Goal: Information Seeking & Learning: Compare options

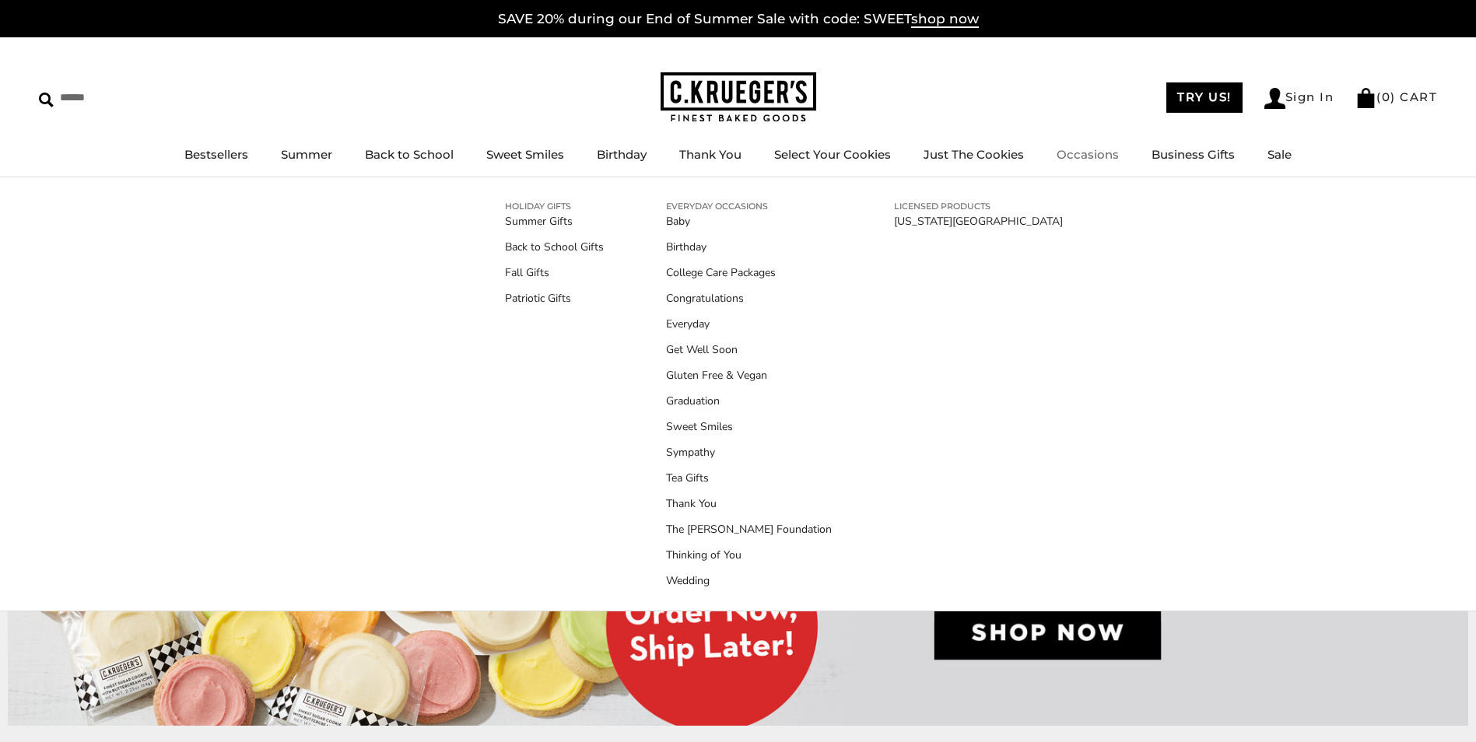
click at [1095, 153] on link "Occasions" at bounding box center [1088, 154] width 62 height 15
click at [940, 221] on link "[US_STATE][GEOGRAPHIC_DATA]" at bounding box center [978, 221] width 169 height 16
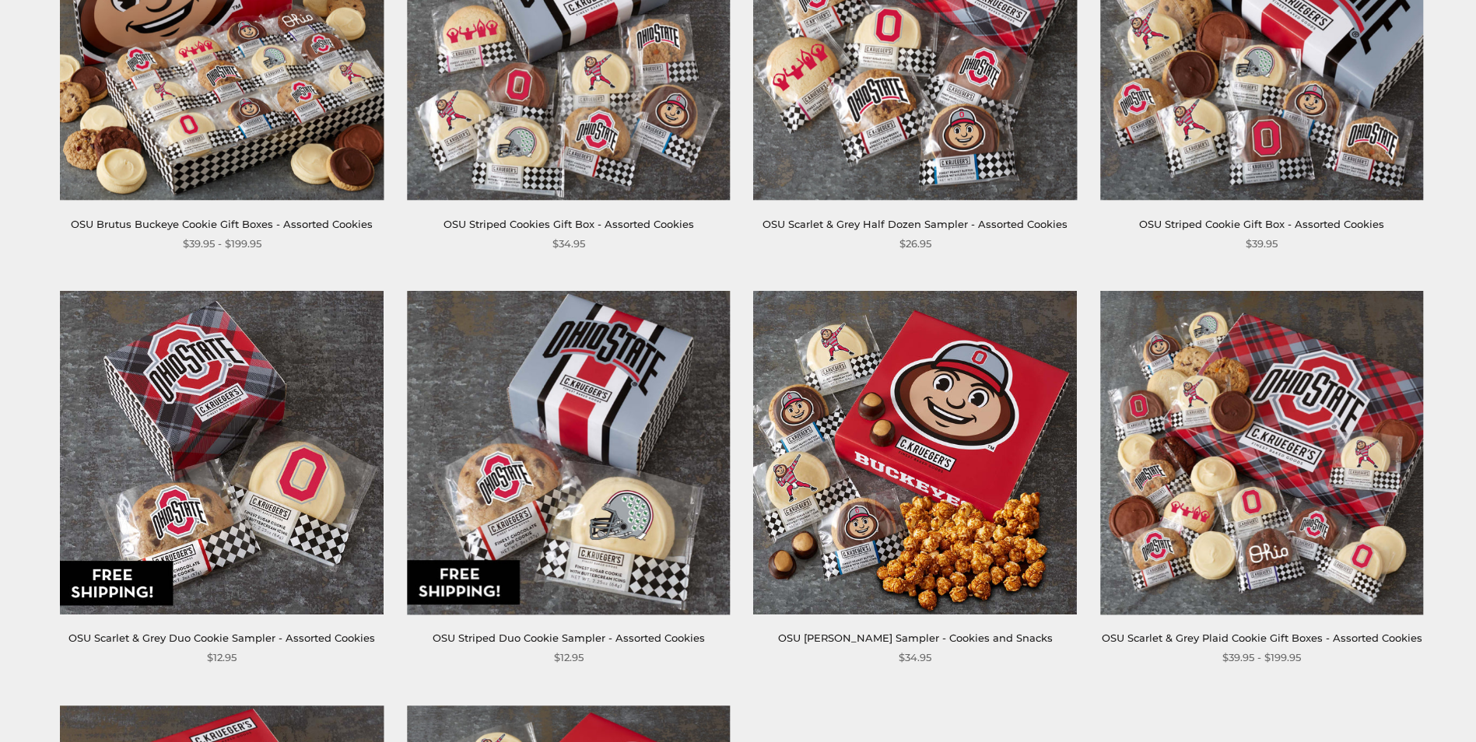
scroll to position [389, 0]
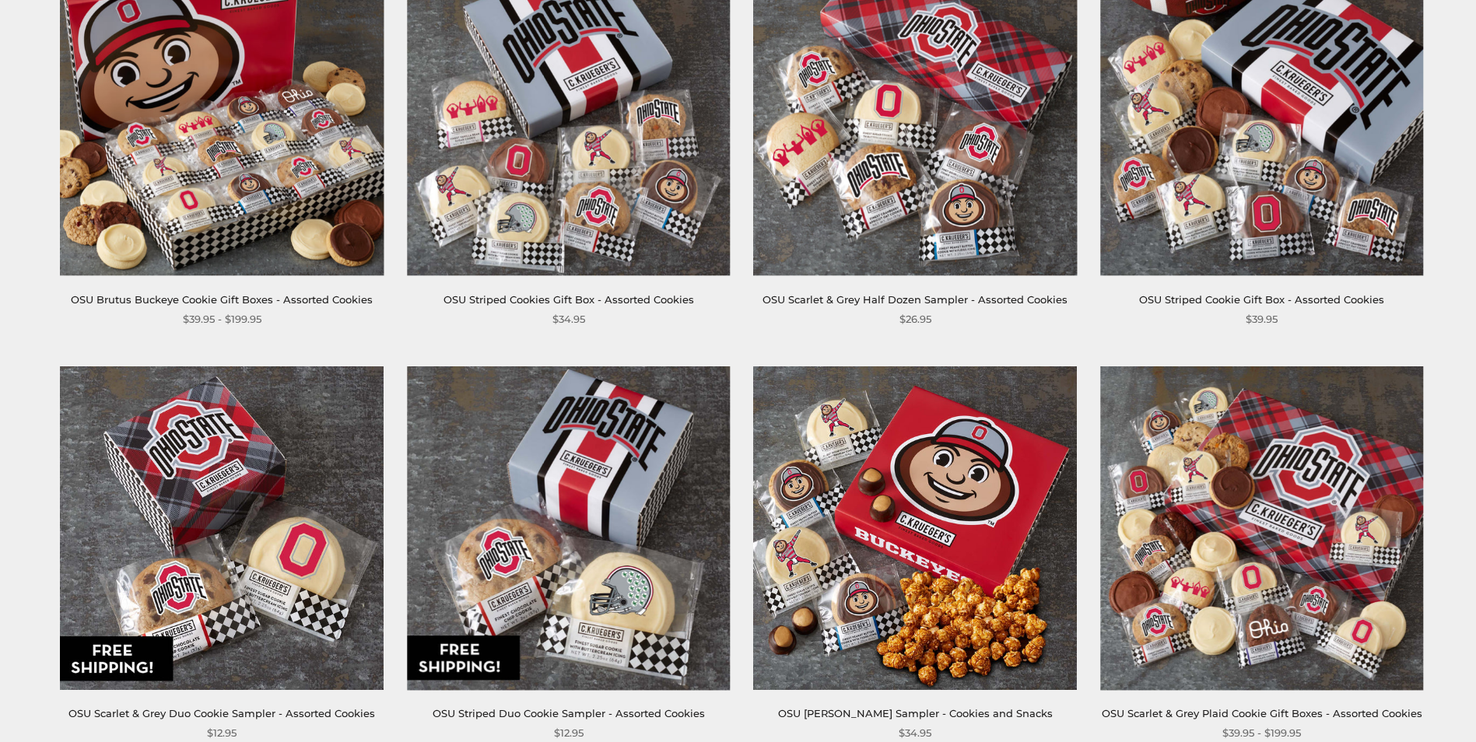
click at [882, 223] on img at bounding box center [915, 115] width 324 height 324
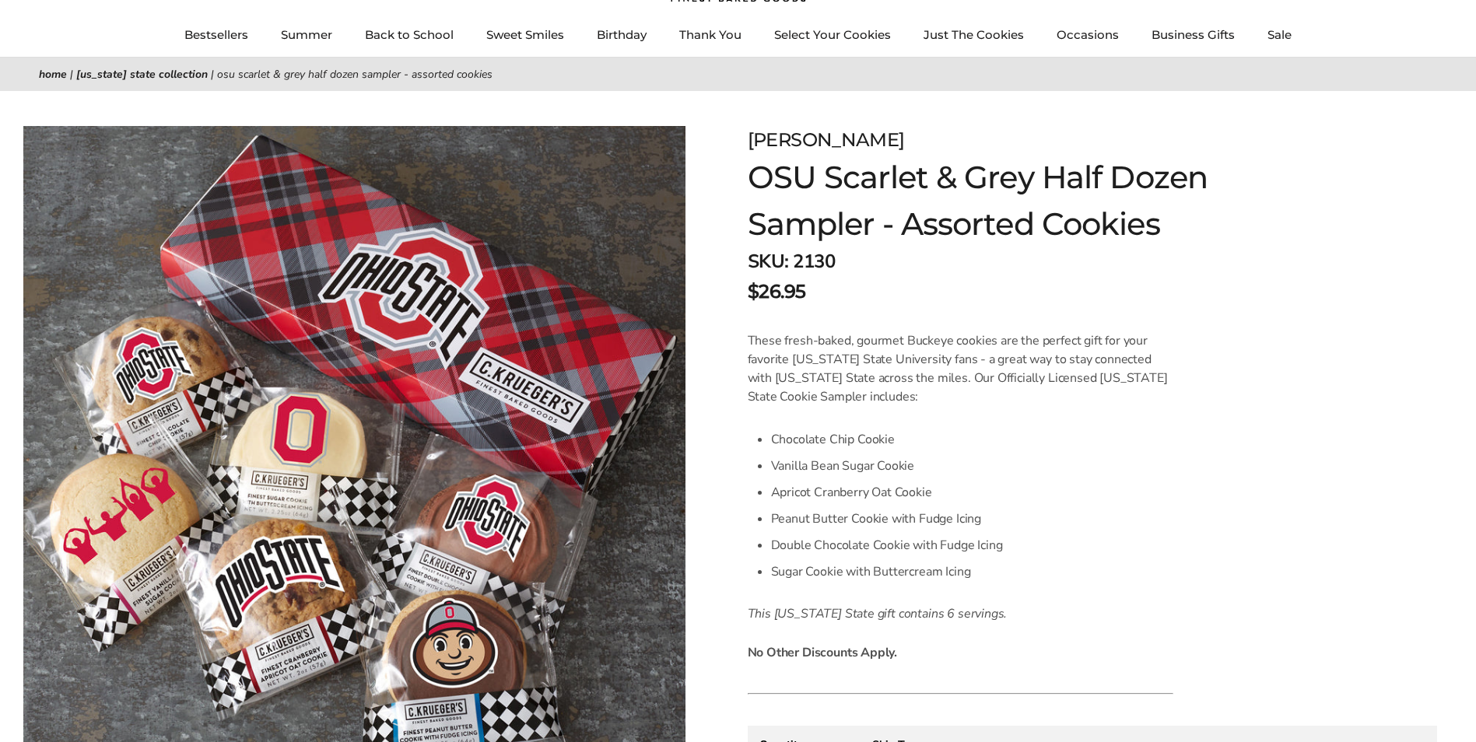
scroll to position [156, 0]
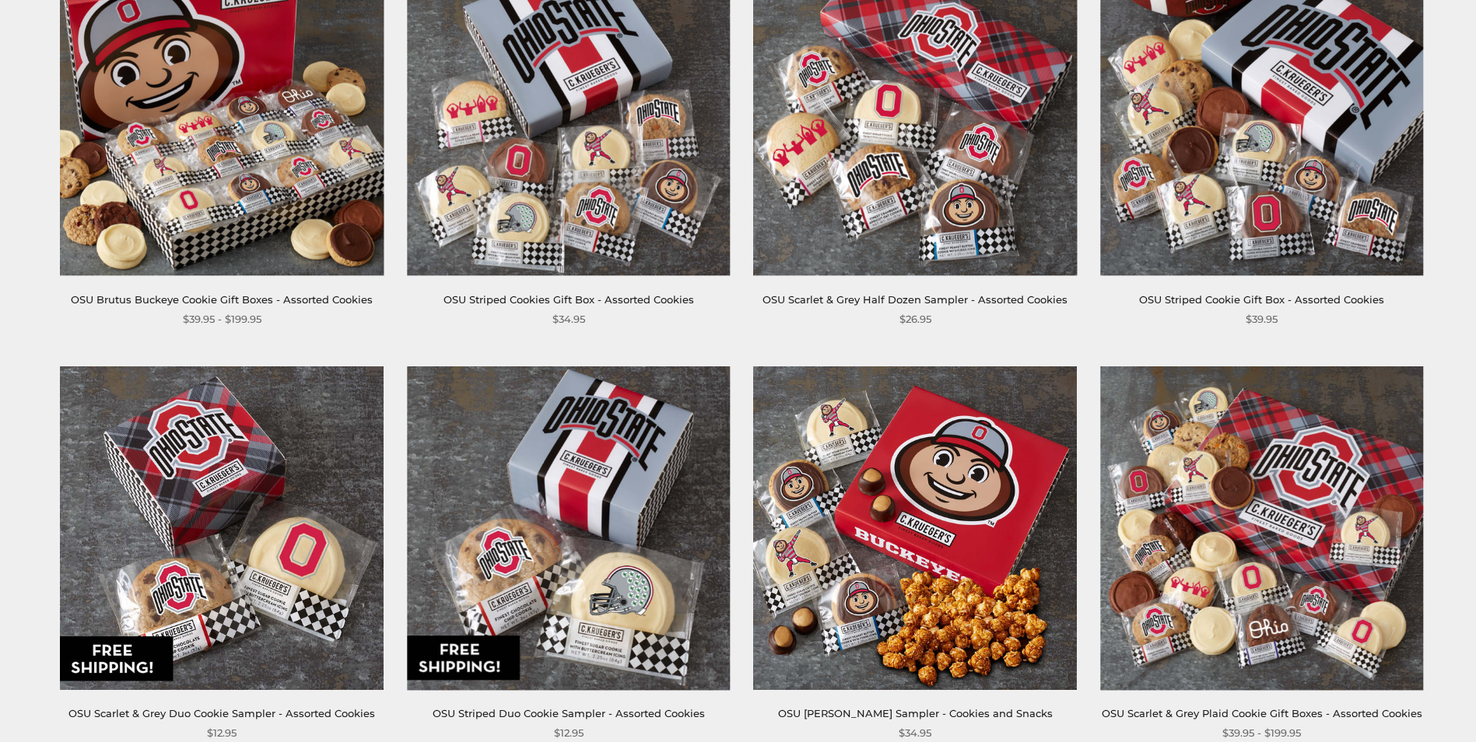
click at [511, 198] on img at bounding box center [569, 115] width 324 height 324
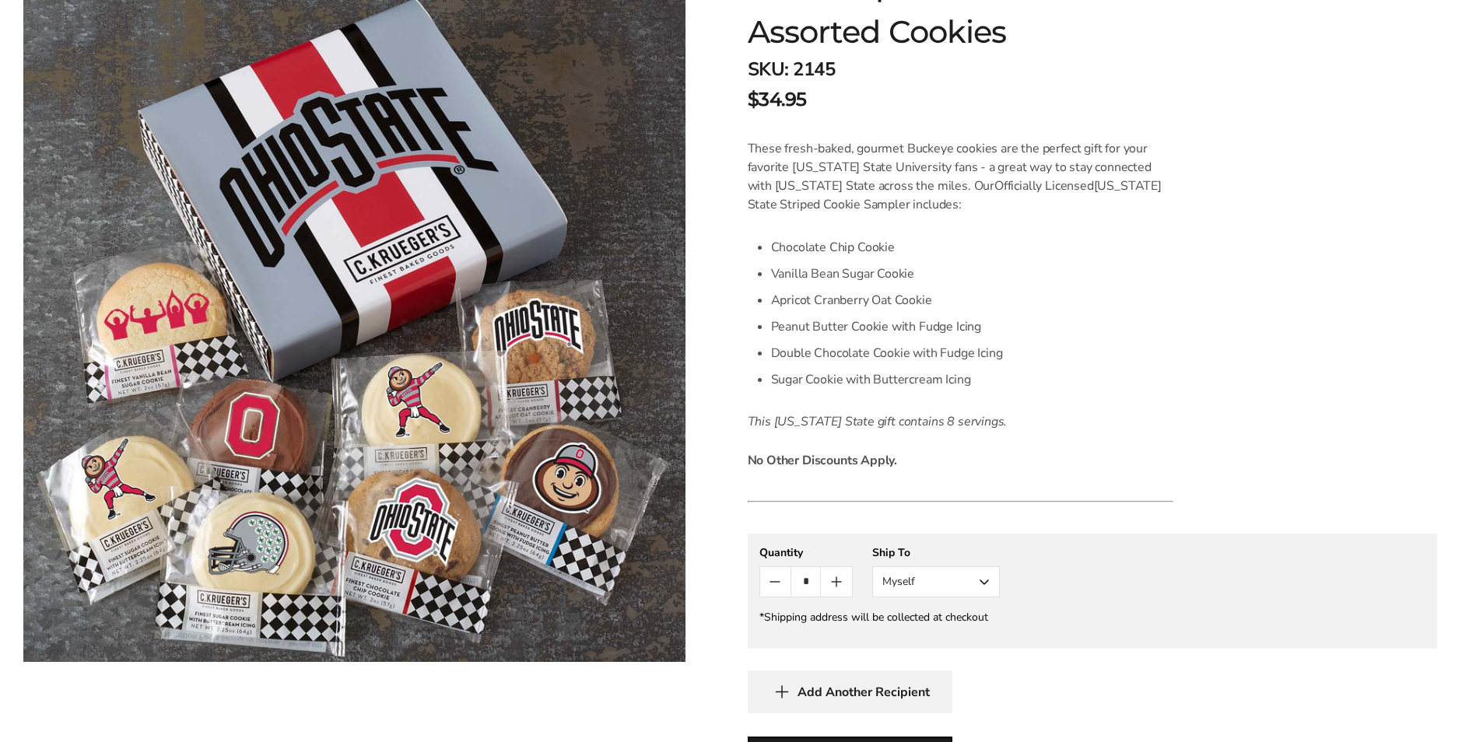
scroll to position [311, 0]
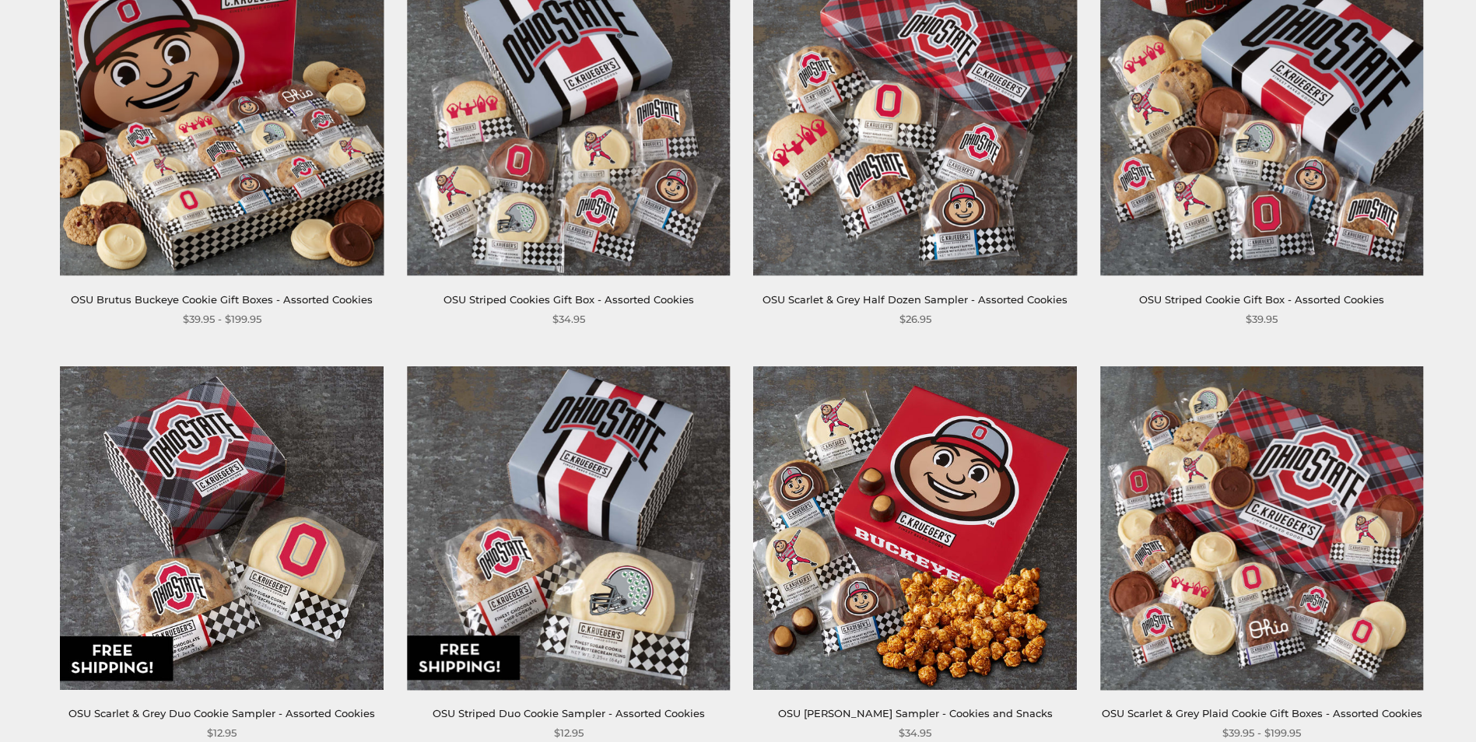
click at [1263, 181] on img at bounding box center [1262, 115] width 324 height 324
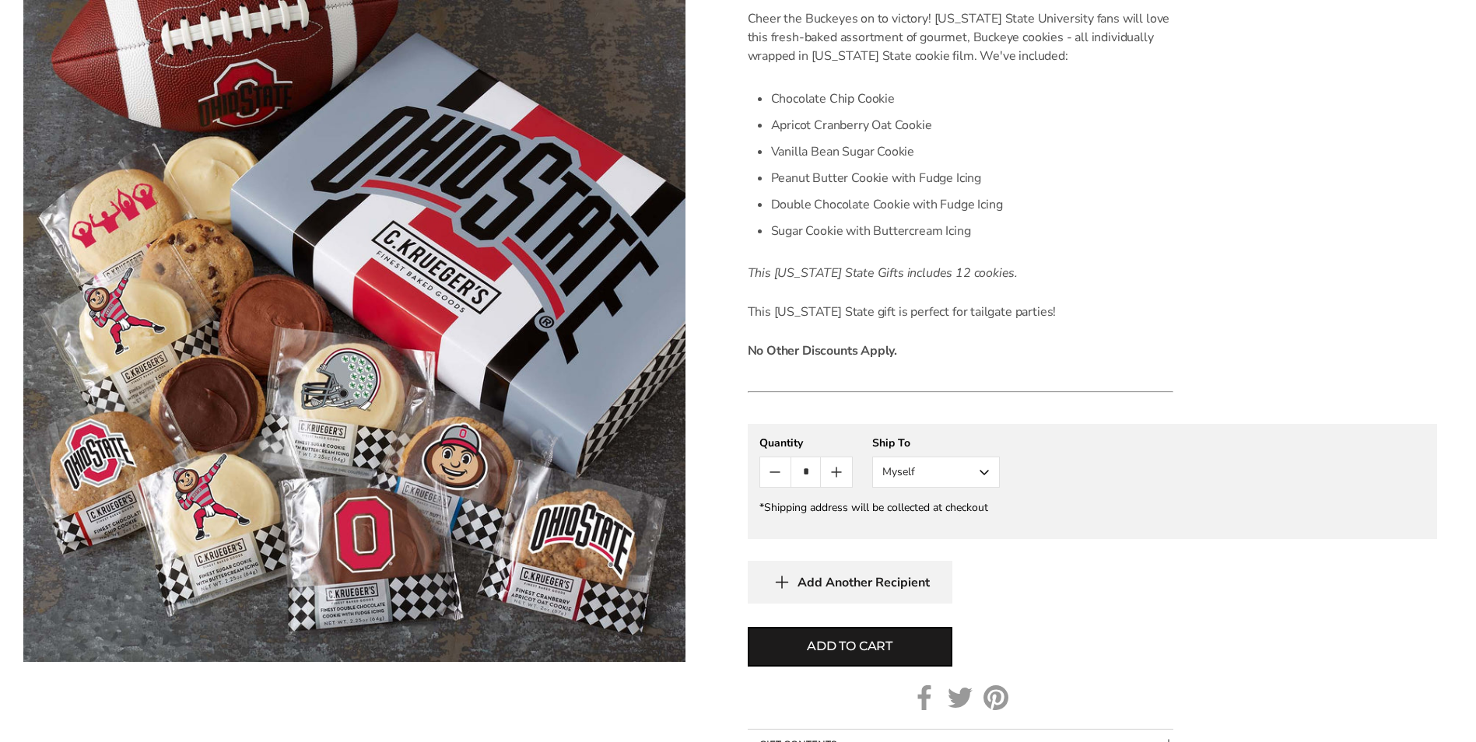
scroll to position [311, 0]
